Goal: Task Accomplishment & Management: Manage account settings

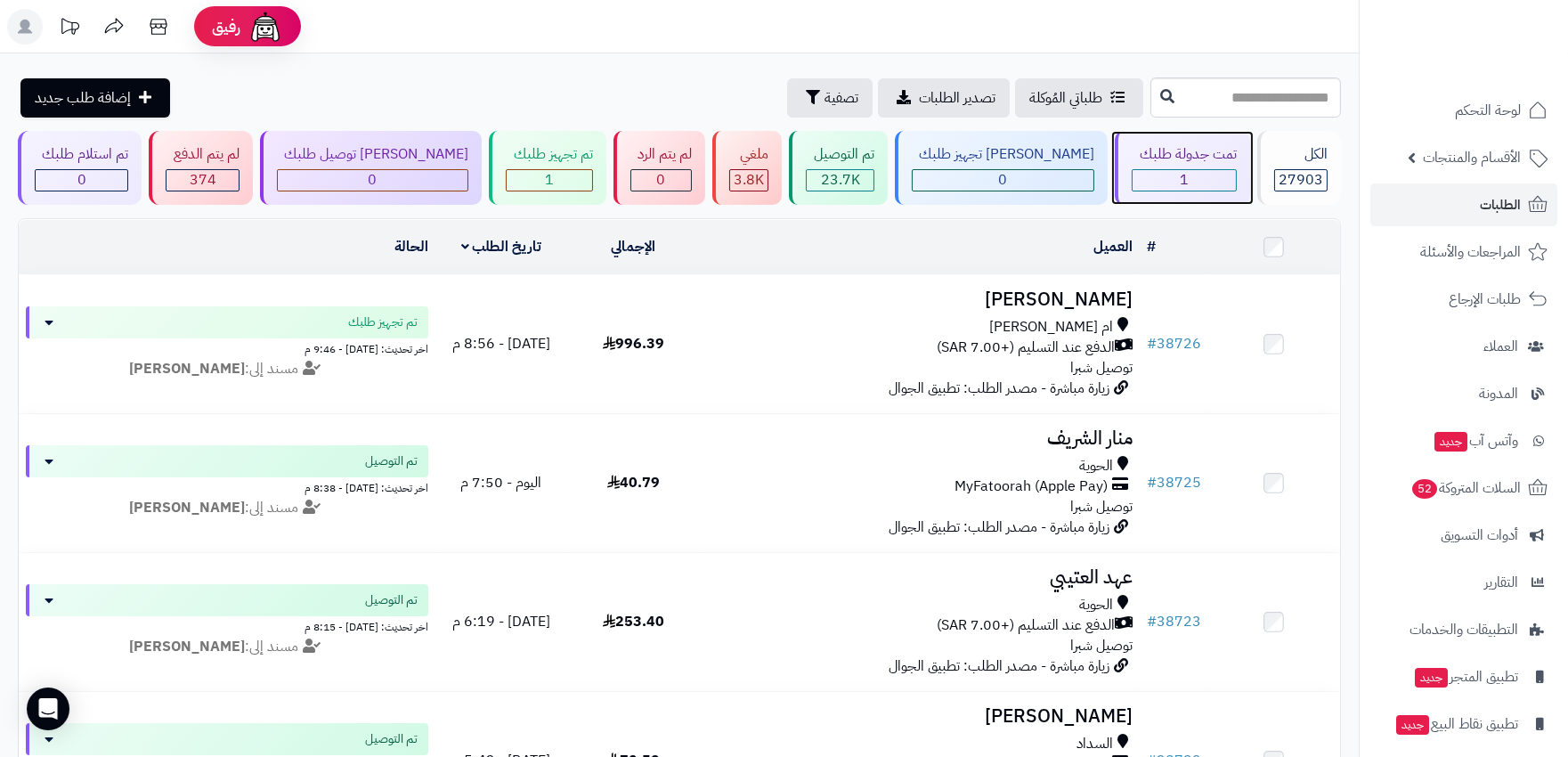
click at [1217, 173] on div "1" at bounding box center [1184, 180] width 103 height 21
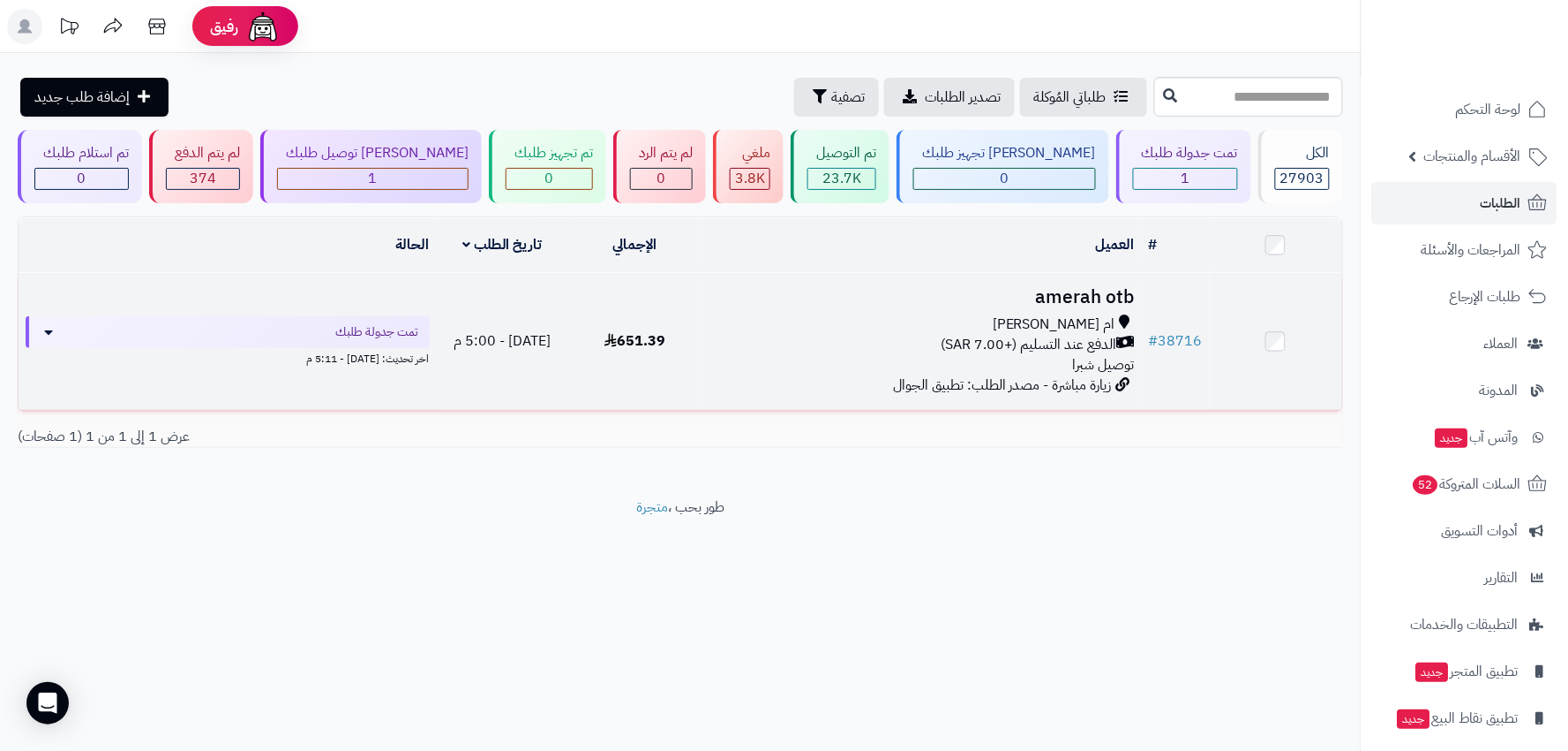
click at [821, 341] on div "الدفع عند التسليم (+7.00 SAR)" at bounding box center [923, 345] width 428 height 21
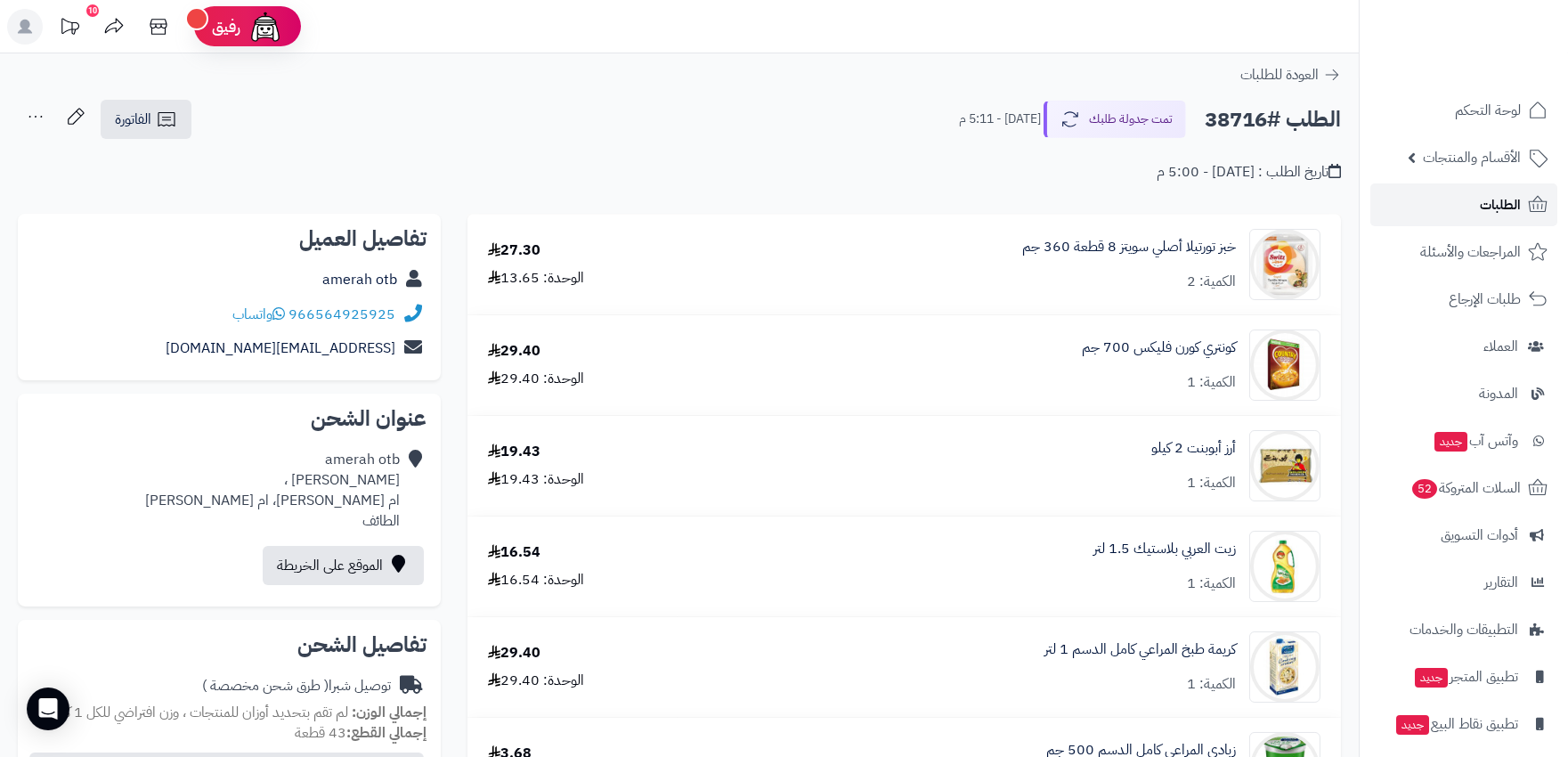
click at [1514, 214] on span "الطلبات" at bounding box center [1501, 204] width 41 height 25
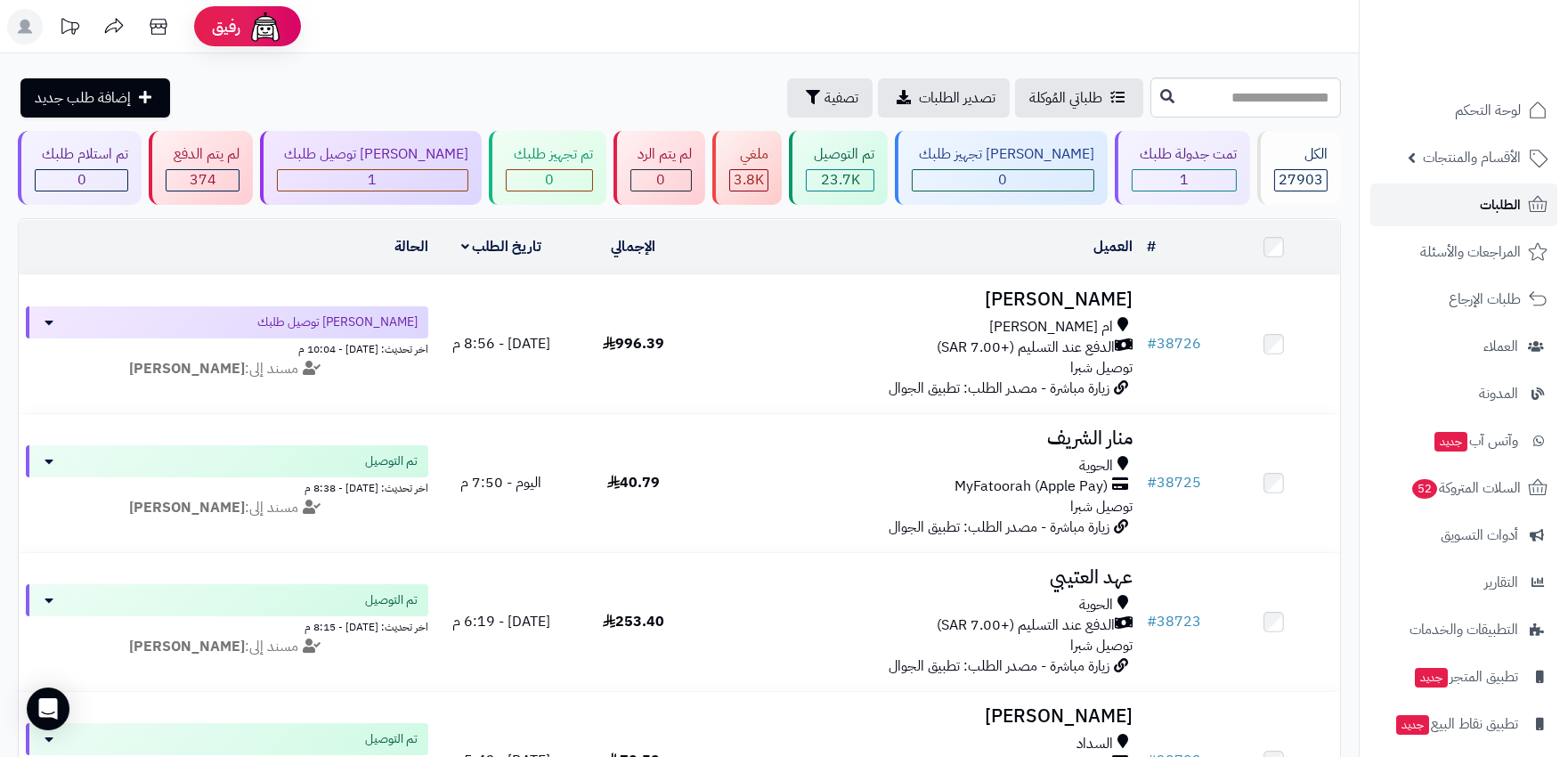
click at [1524, 207] on link "الطلبات" at bounding box center [1463, 204] width 187 height 43
click at [1499, 203] on span "الطلبات" at bounding box center [1501, 204] width 41 height 25
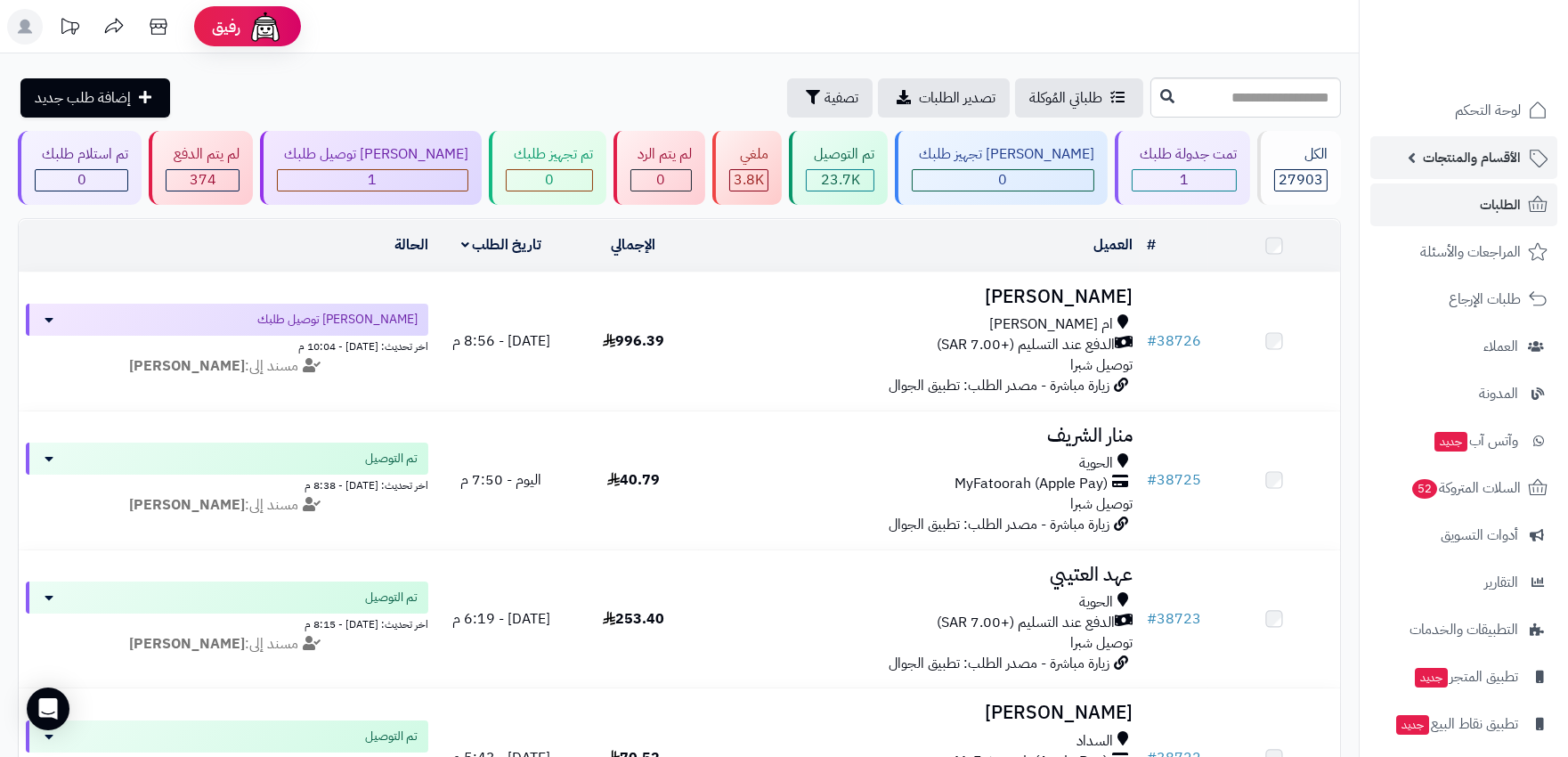
click at [1485, 166] on span "الأقسام والمنتجات" at bounding box center [1472, 158] width 98 height 25
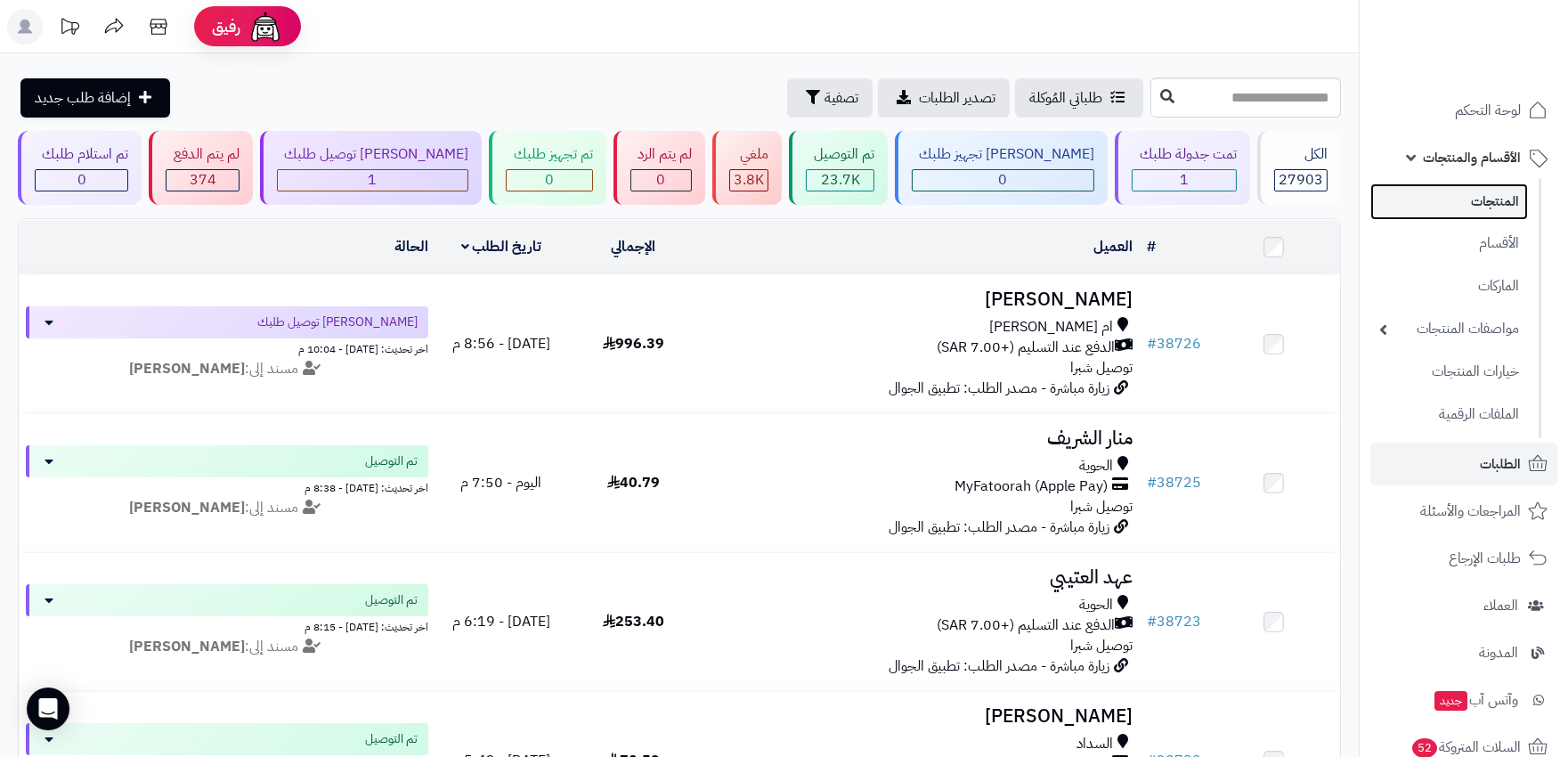
click at [1490, 193] on link "المنتجات" at bounding box center [1449, 201] width 158 height 36
click at [1493, 199] on link "المنتجات" at bounding box center [1449, 201] width 158 height 36
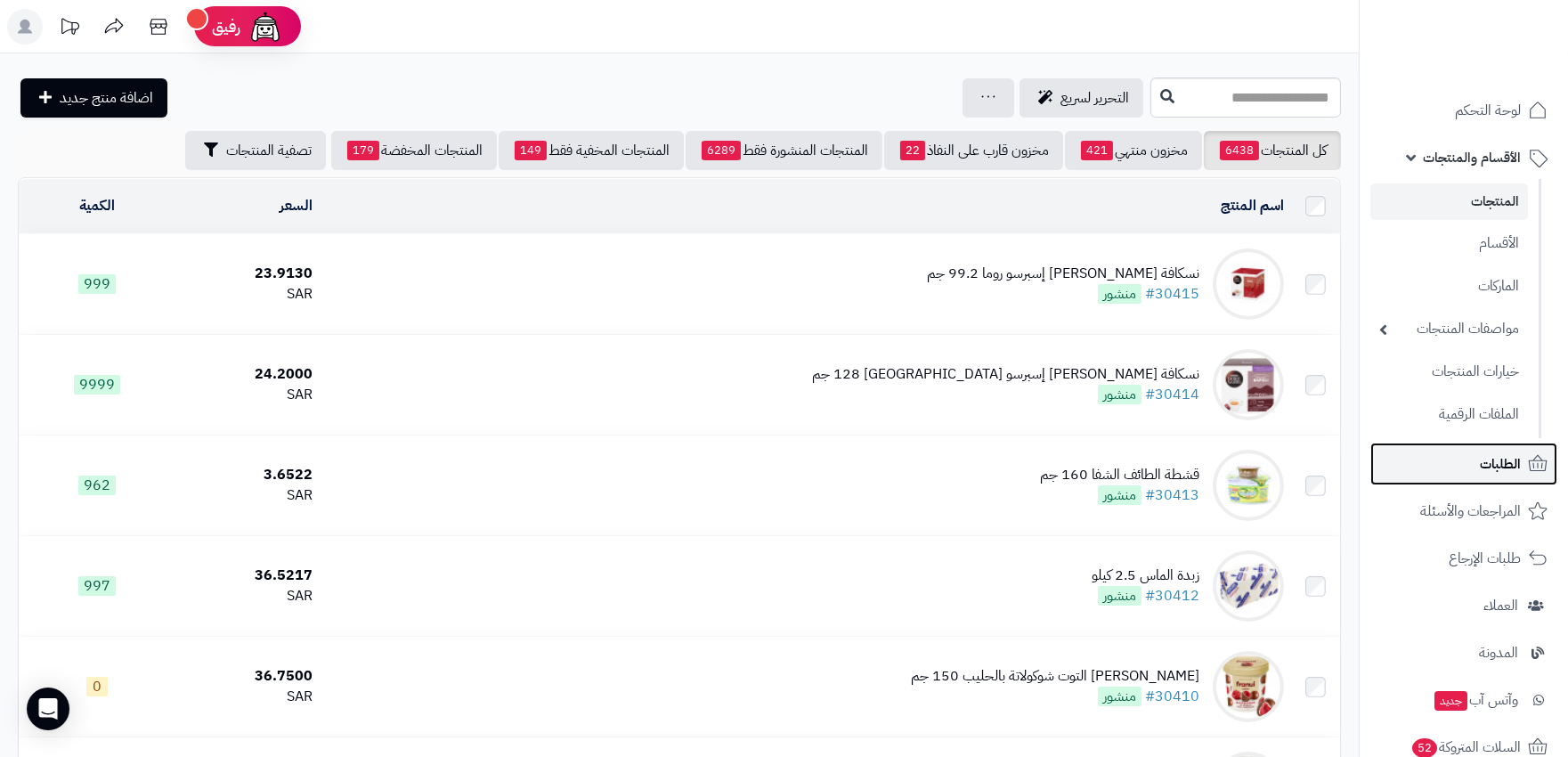
click at [1493, 465] on span "الطلبات" at bounding box center [1501, 464] width 41 height 25
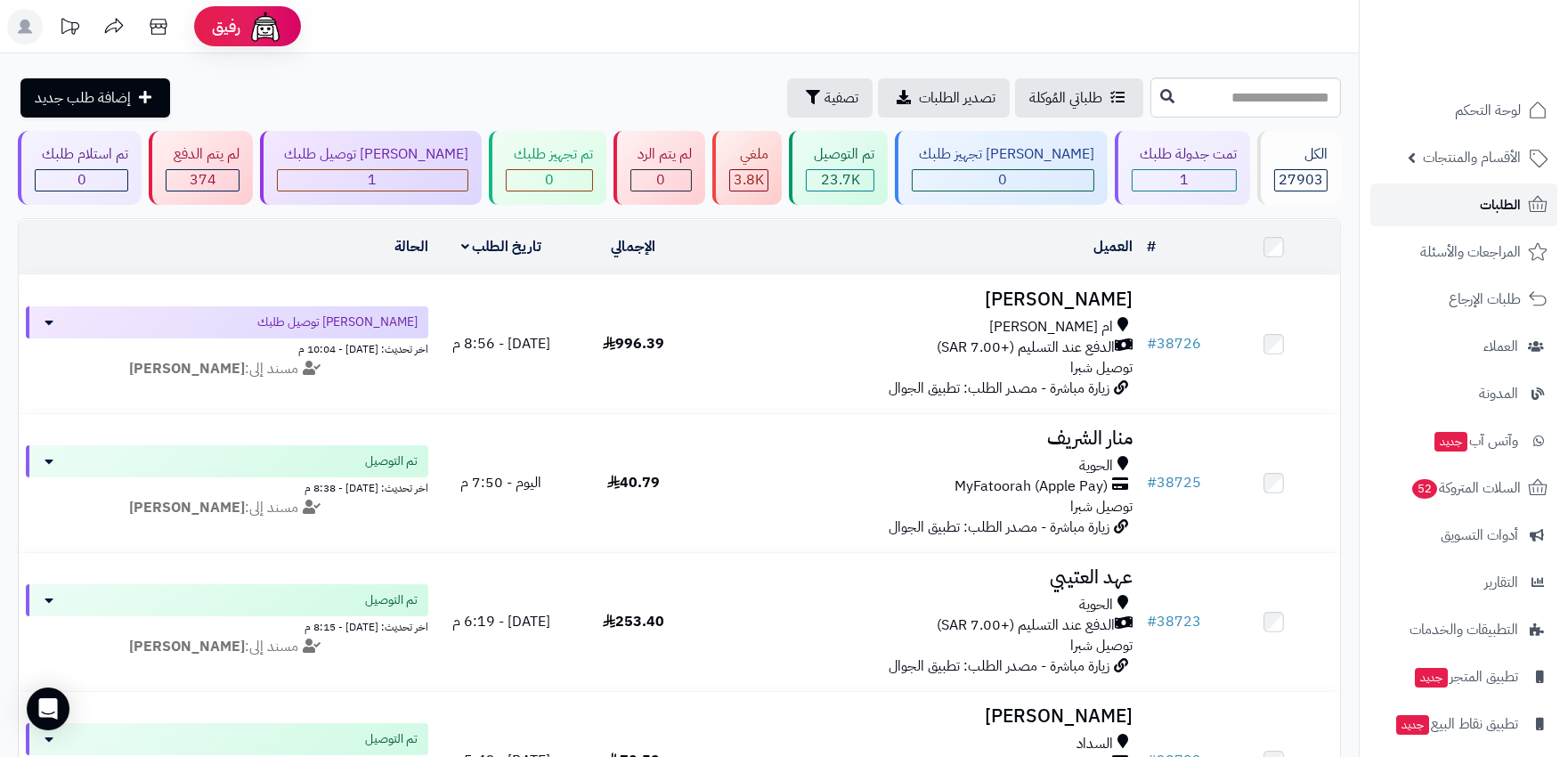
click at [1467, 218] on link "الطلبات" at bounding box center [1463, 204] width 187 height 43
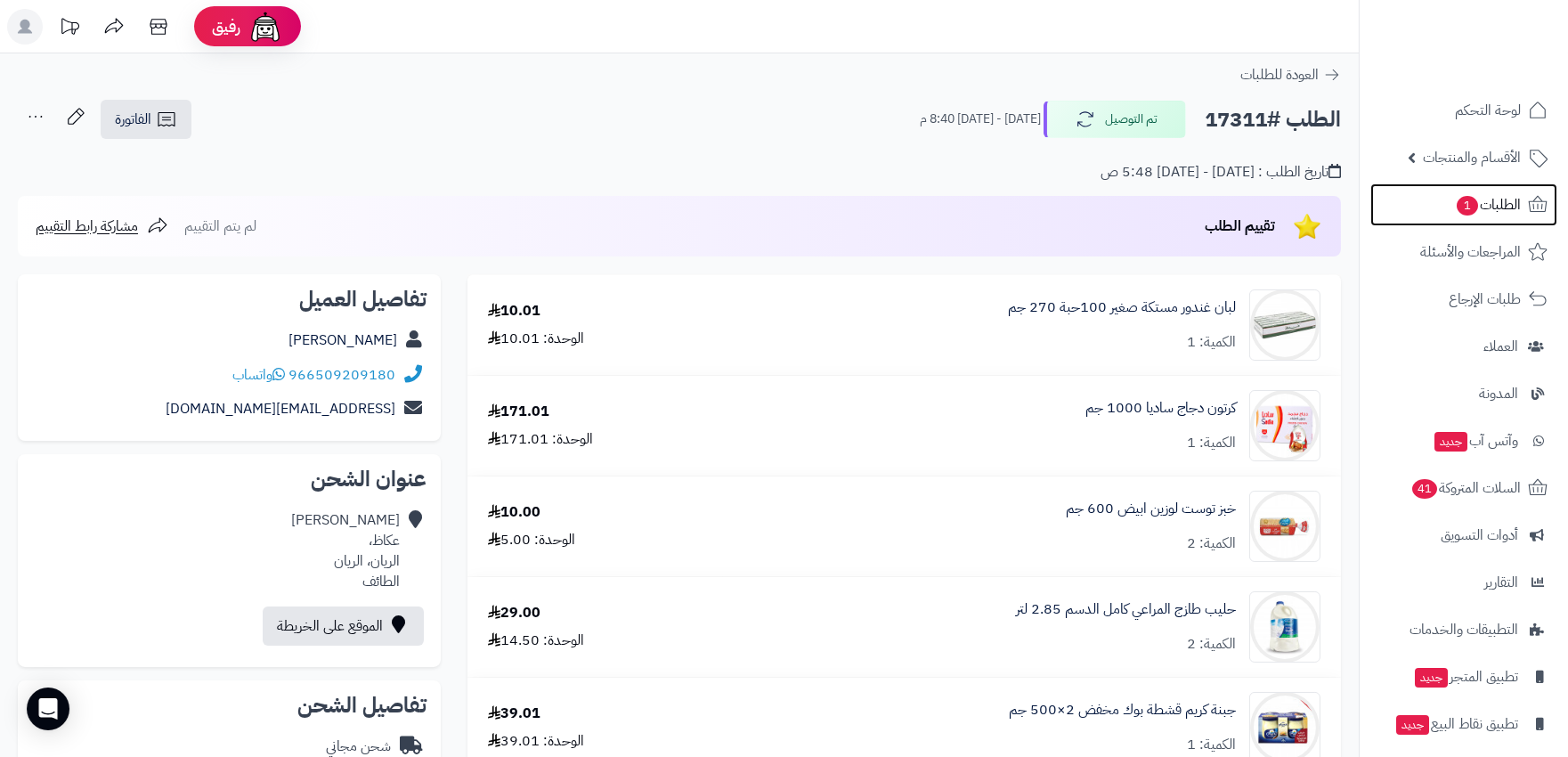
click at [1447, 222] on link "الطلبات 1" at bounding box center [1463, 204] width 187 height 43
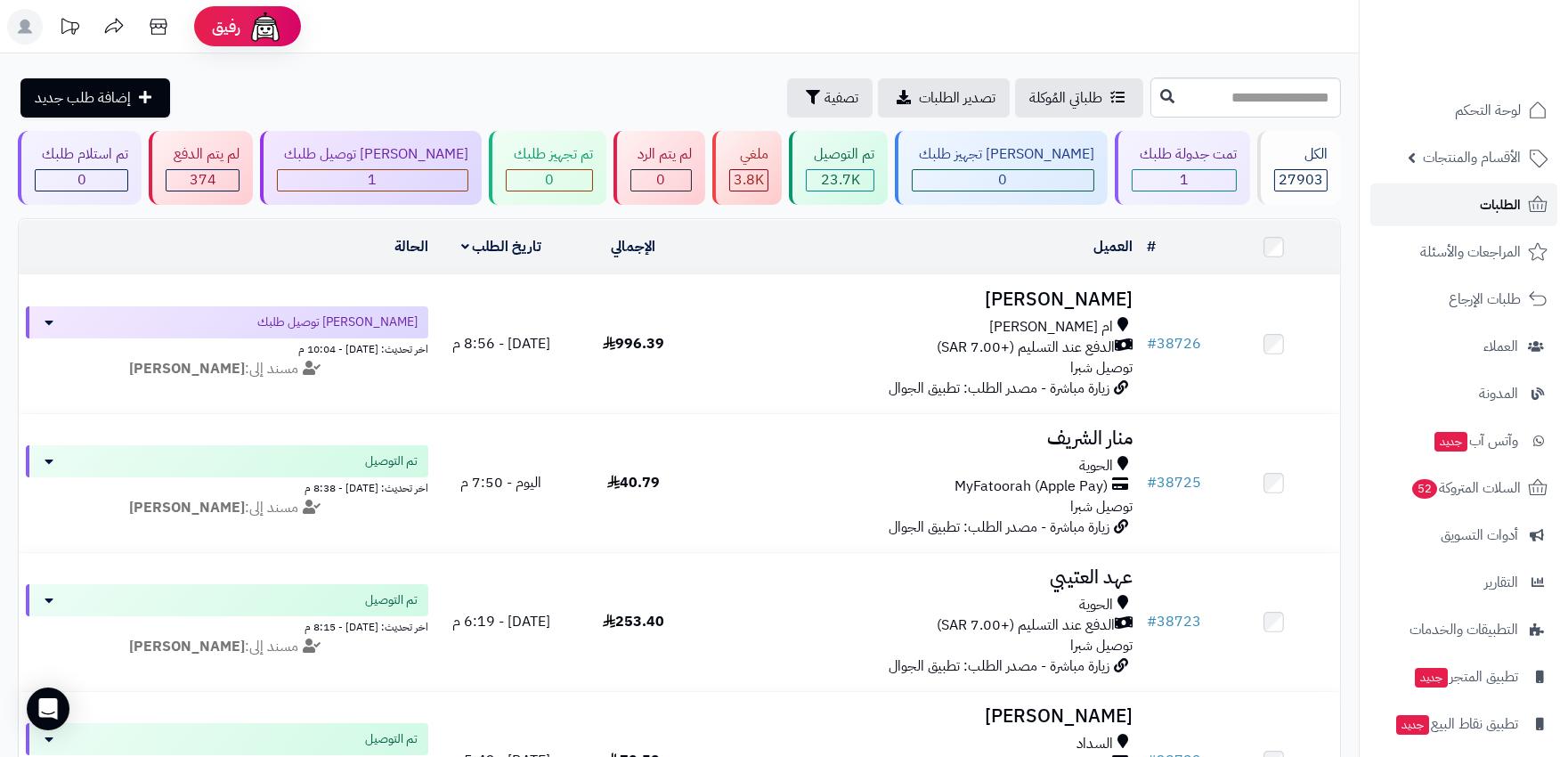
click at [1475, 201] on link "الطلبات" at bounding box center [1463, 204] width 187 height 43
